Goal: Check status: Check status

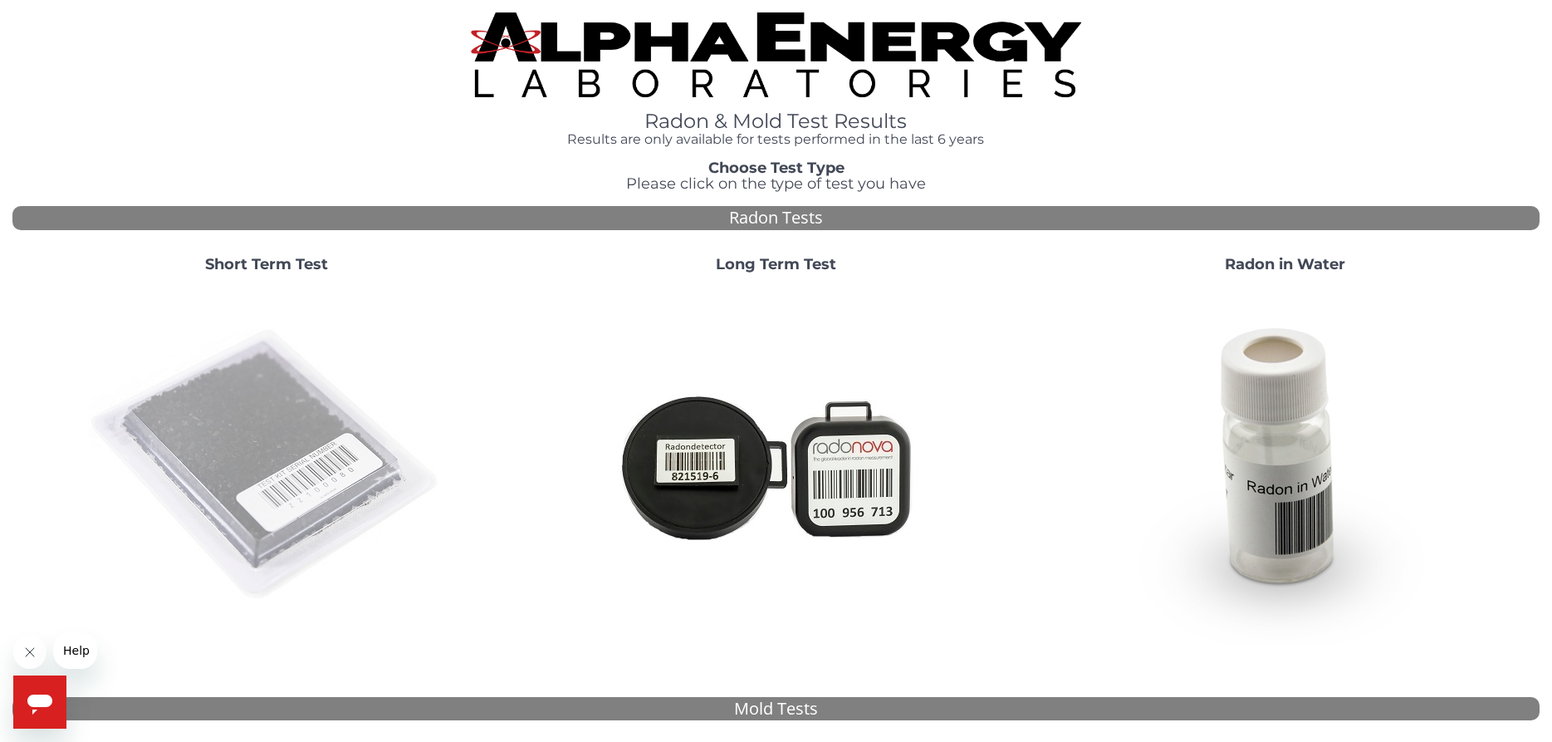
click at [269, 456] on img at bounding box center [266, 465] width 357 height 357
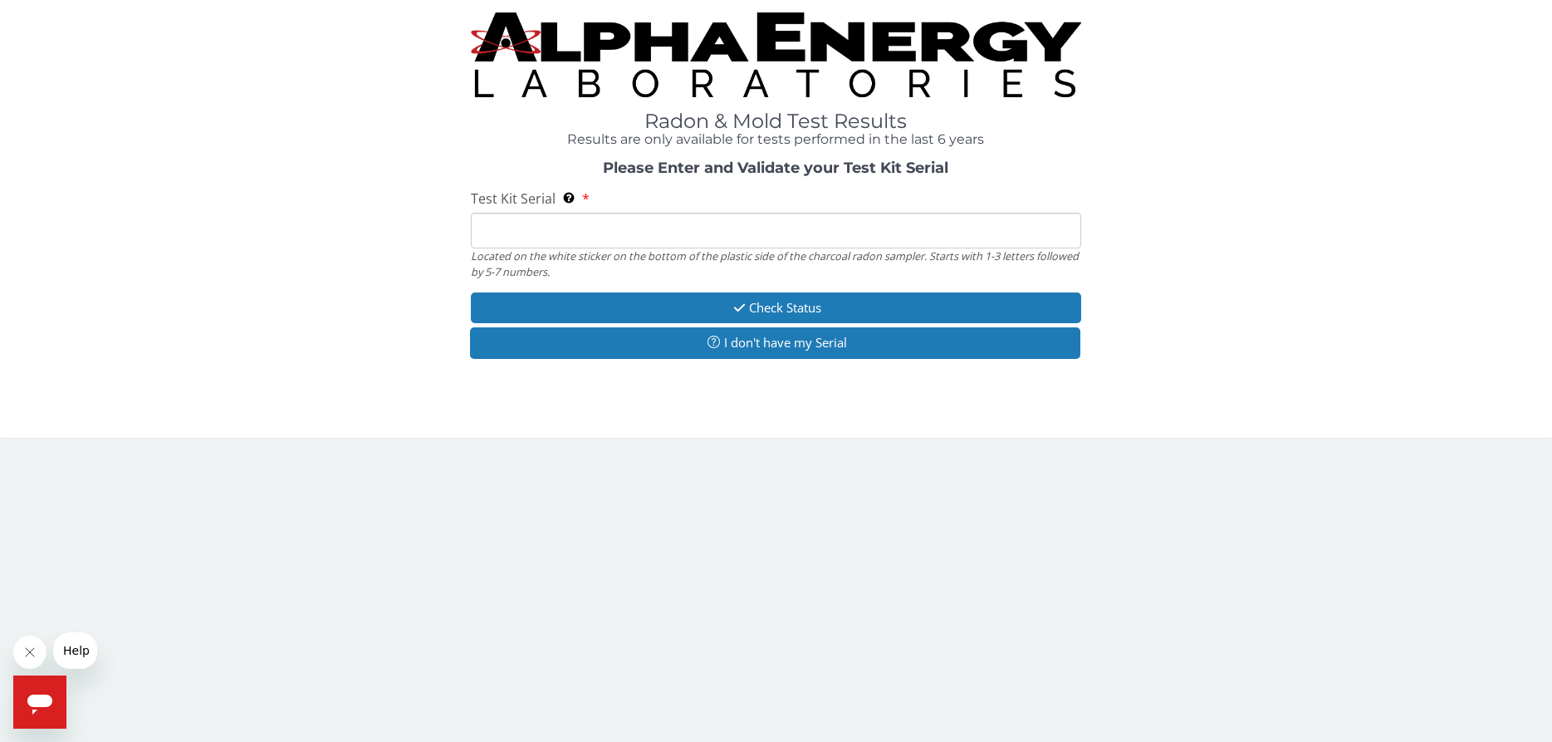
click at [542, 236] on input "Test Kit Serial Located on the white sticker on the bottom of the plastic side …" at bounding box center [776, 231] width 611 height 36
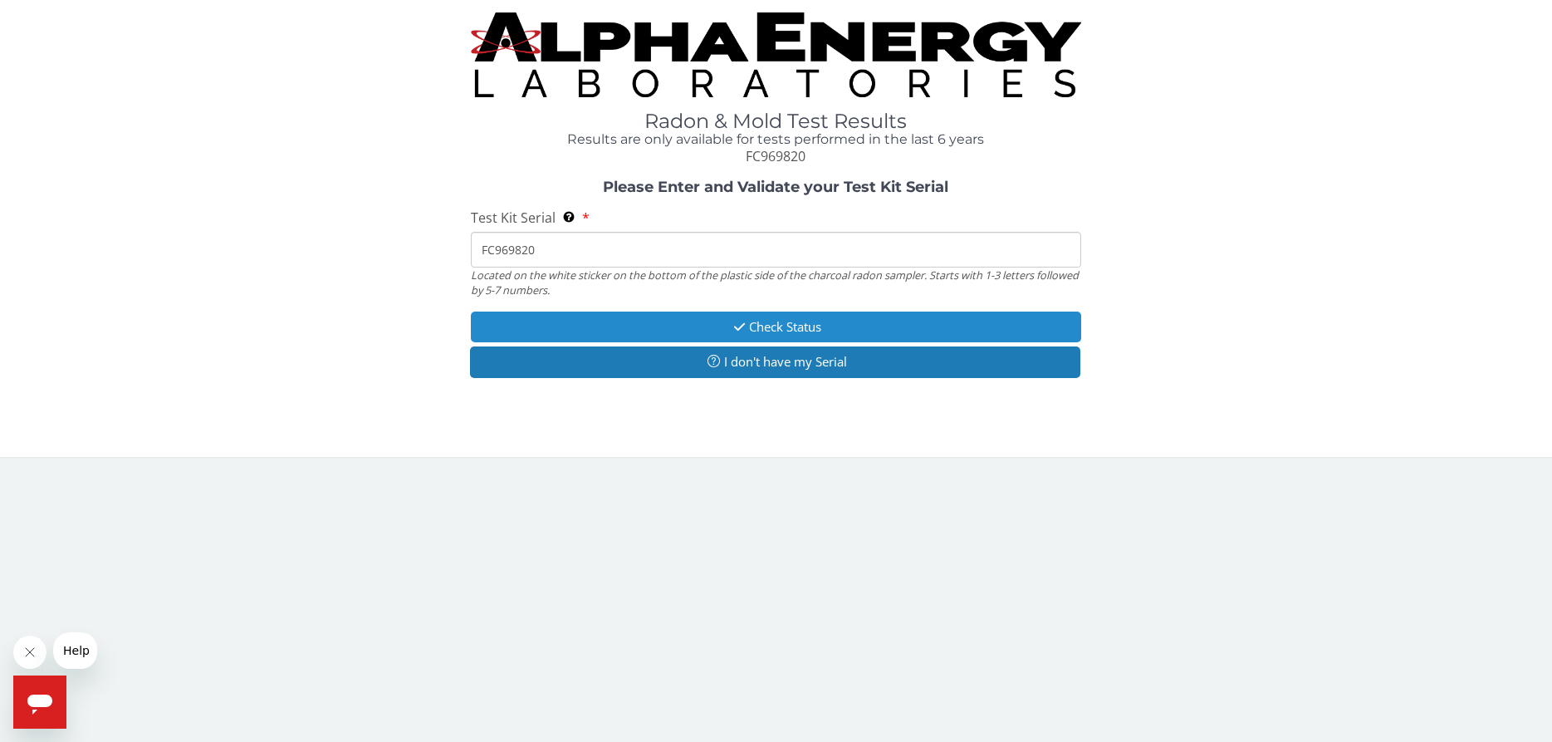
type input "FC969820"
click at [783, 326] on button "Check Status" at bounding box center [776, 326] width 611 height 31
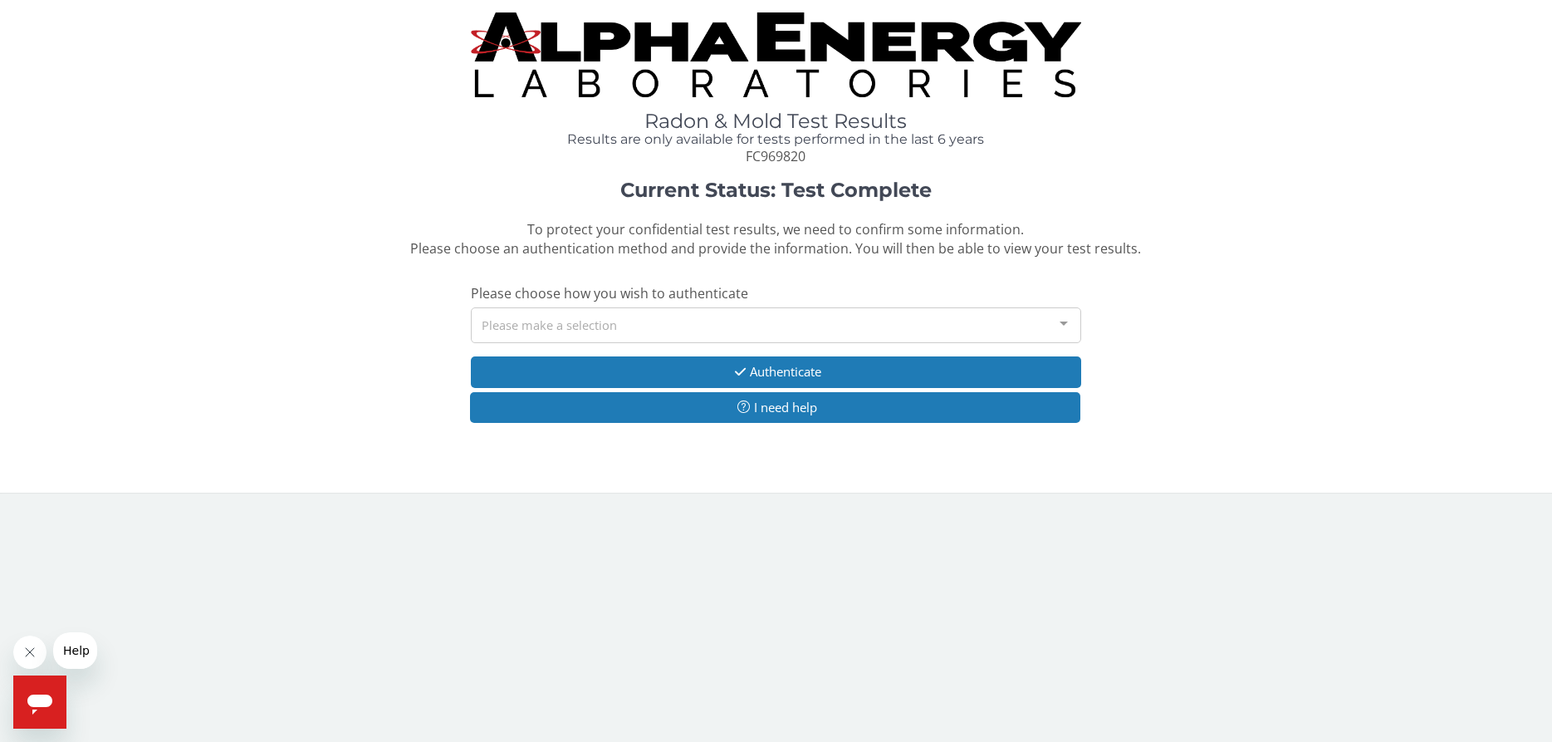
click at [766, 335] on div "Please make a selection" at bounding box center [776, 325] width 611 height 36
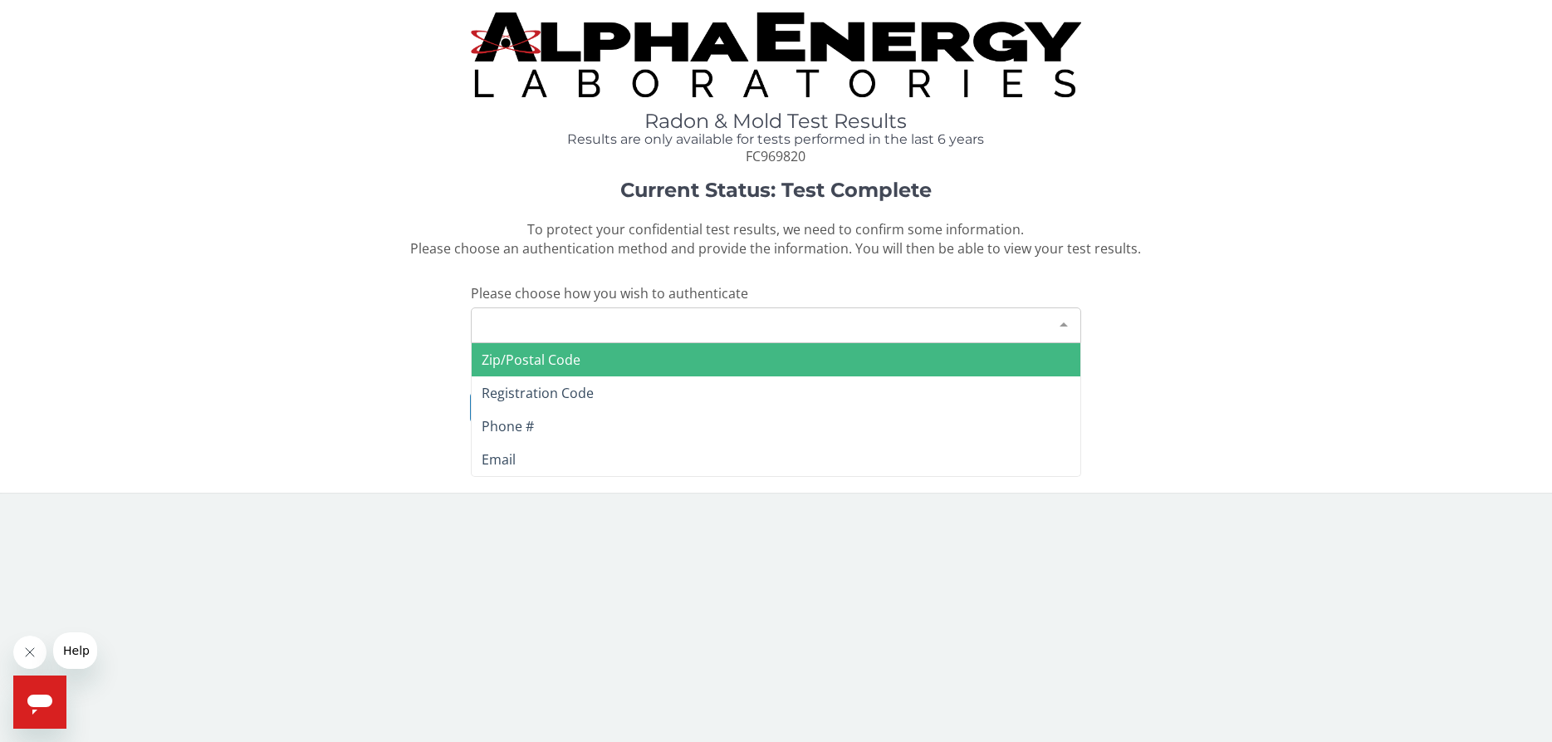
click at [532, 357] on span "Zip/Postal Code" at bounding box center [531, 359] width 99 height 18
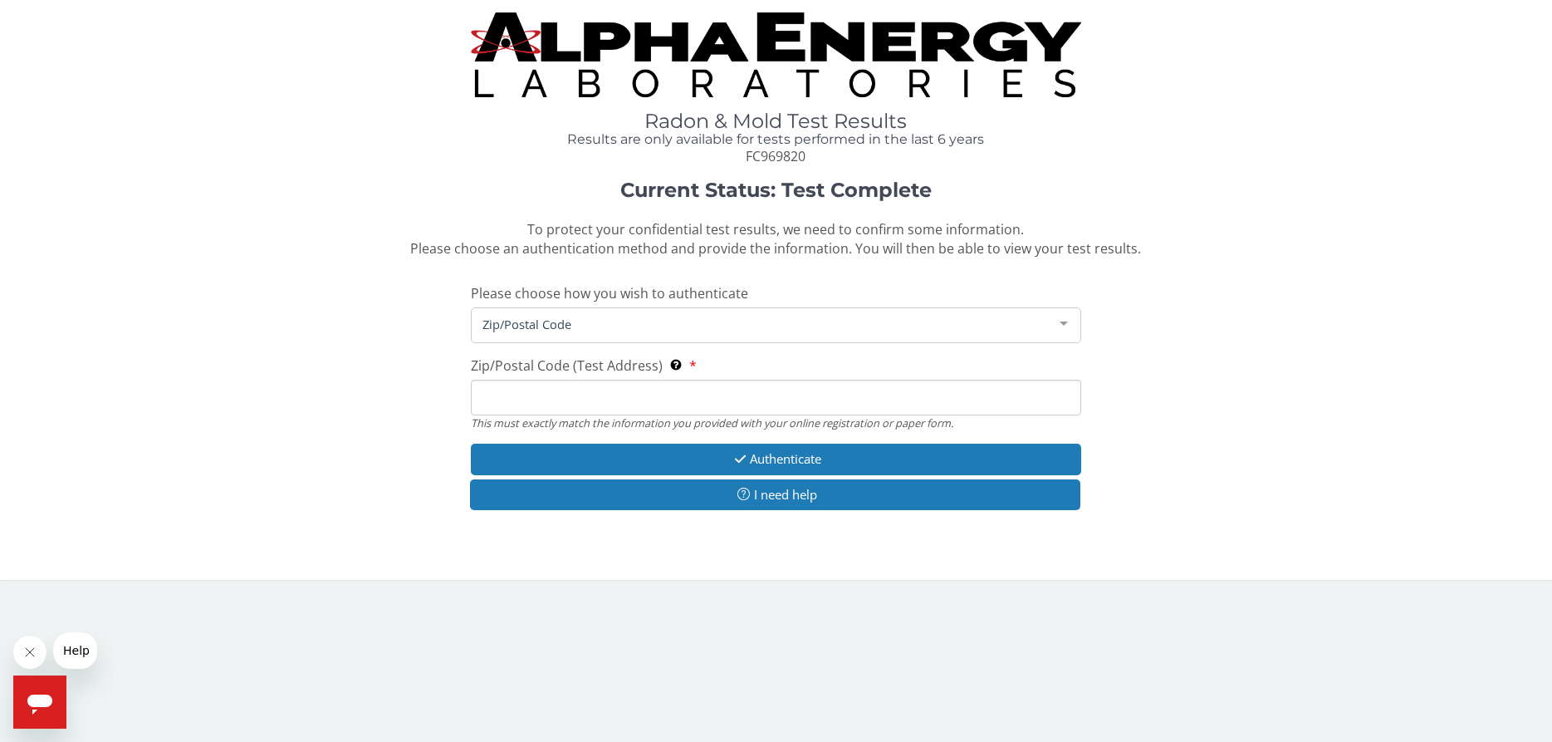
click at [582, 395] on input "Zip/Postal Code (Test Address) This must exactly match the information you prov…" at bounding box center [776, 398] width 611 height 36
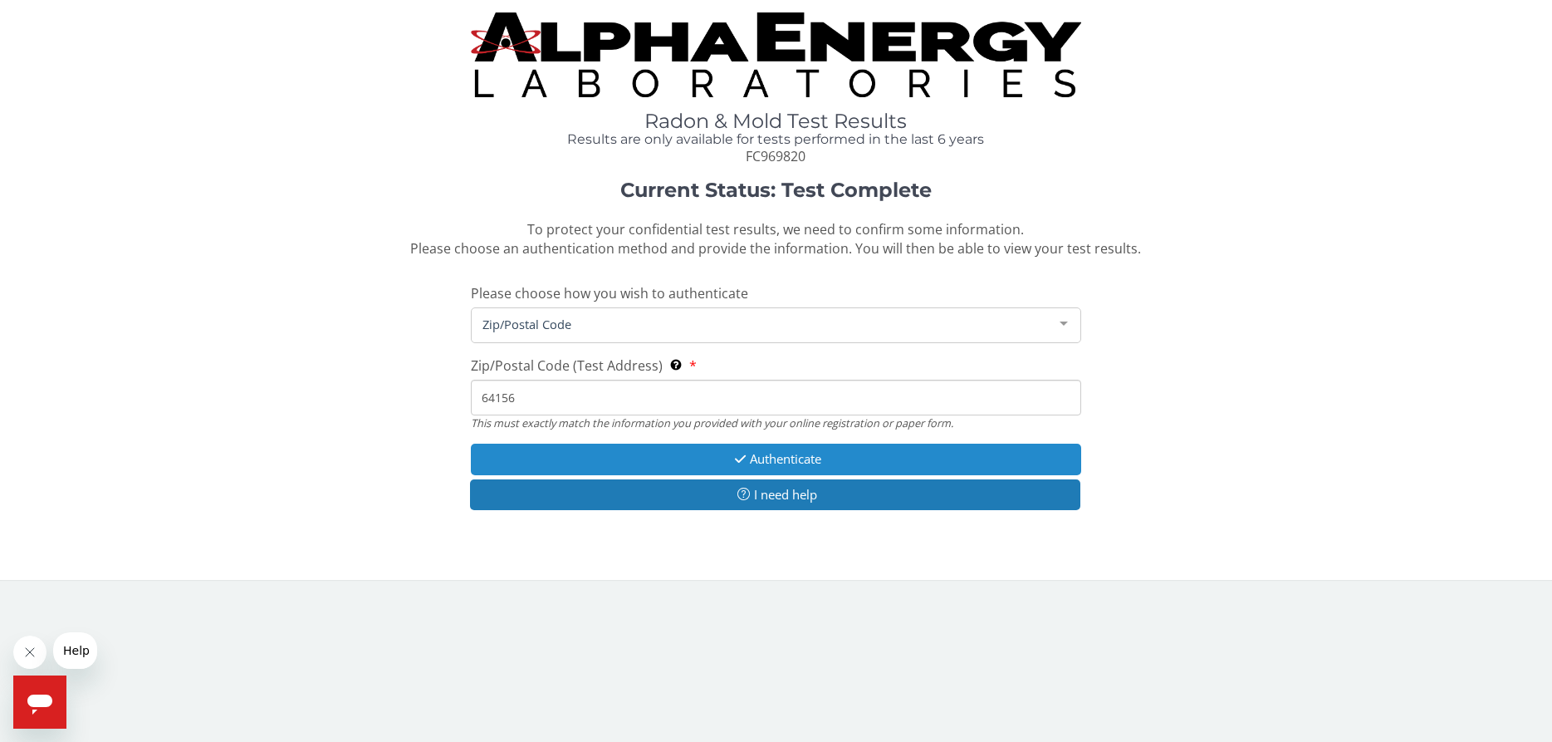
type input "64156"
click at [788, 458] on button "Authenticate" at bounding box center [776, 458] width 611 height 31
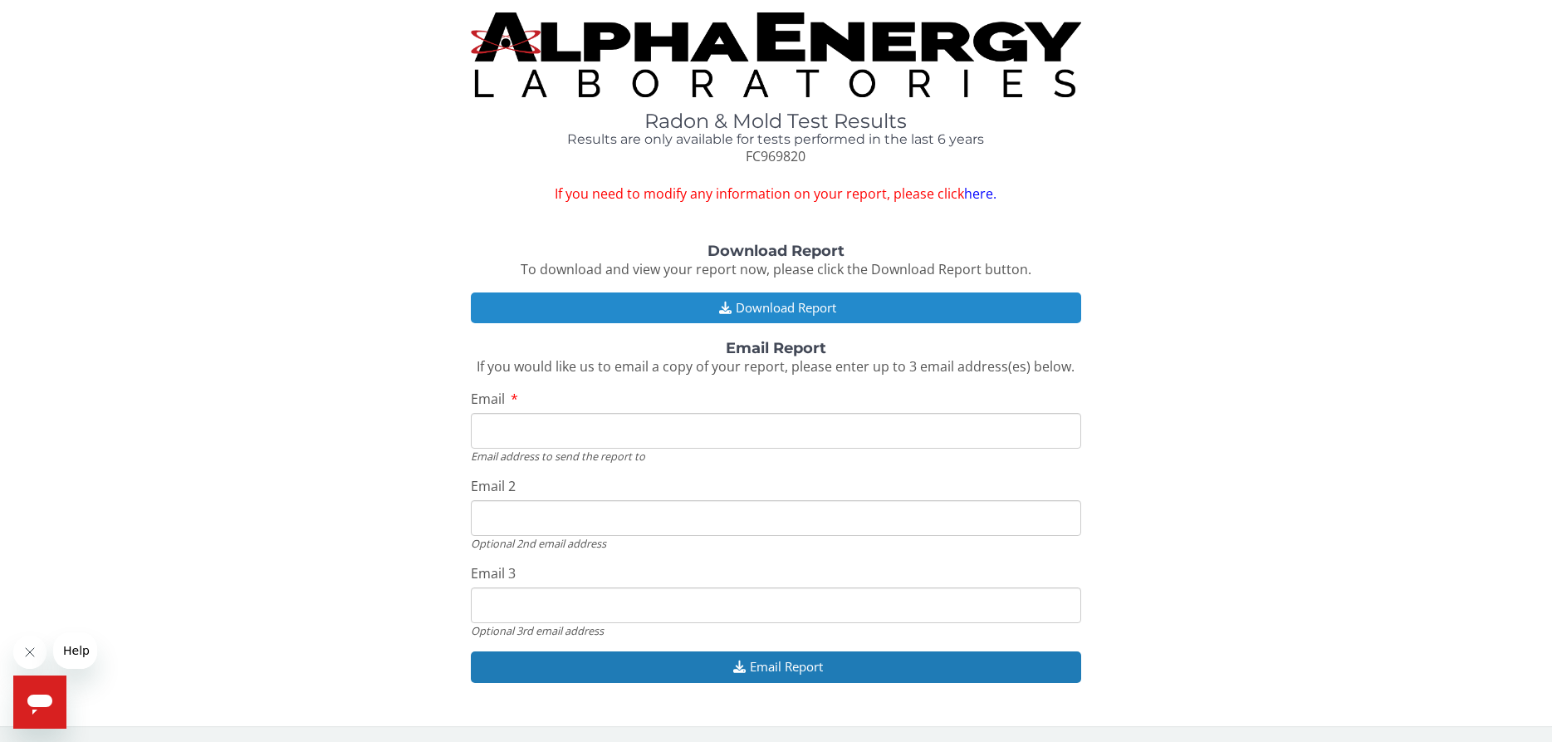
click at [780, 303] on button "Download Report" at bounding box center [776, 307] width 611 height 31
